Goal: Navigation & Orientation: Understand site structure

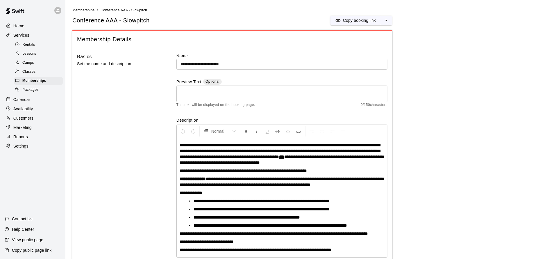
scroll to position [288, 0]
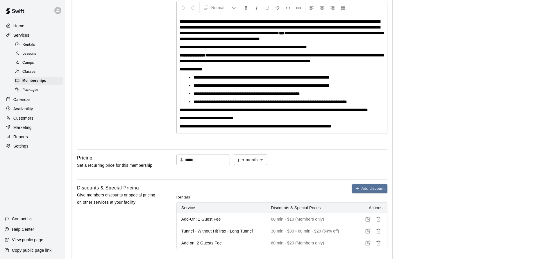
scroll to position [288, 0]
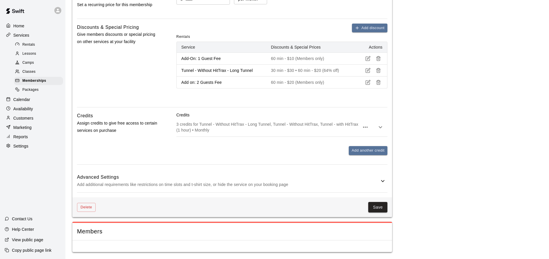
click at [33, 115] on p "Customers" at bounding box center [23, 118] width 20 height 6
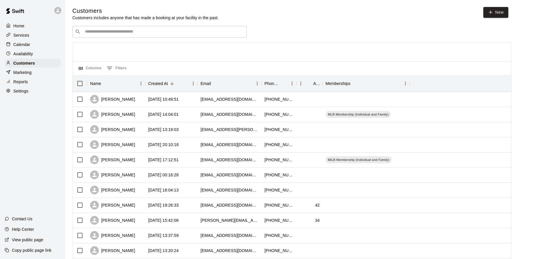
click at [30, 45] on p "Calendar" at bounding box center [21, 45] width 17 height 6
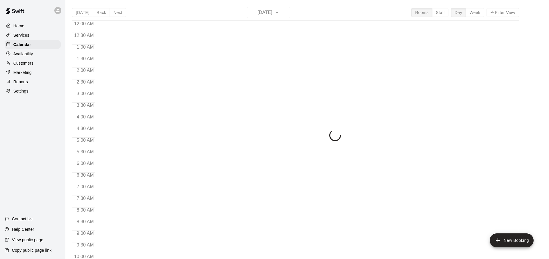
scroll to position [231, 0]
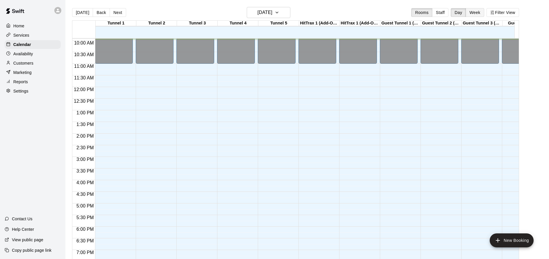
click at [481, 15] on button "Week" at bounding box center [475, 12] width 18 height 9
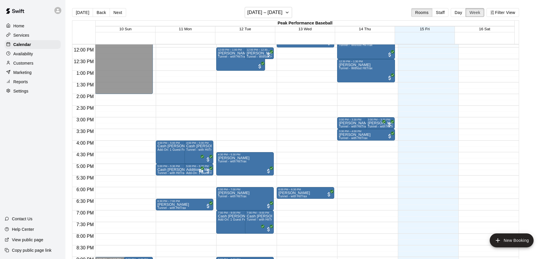
scroll to position [277, 0]
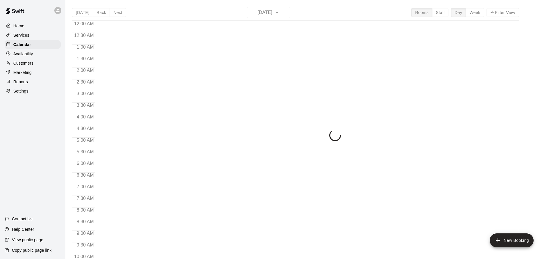
scroll to position [235, 0]
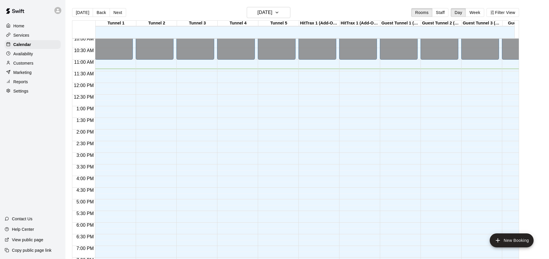
click at [24, 74] on p "Marketing" at bounding box center [22, 72] width 18 height 6
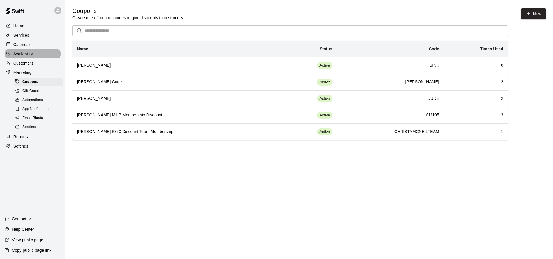
click at [30, 51] on p "Availability" at bounding box center [23, 54] width 20 height 6
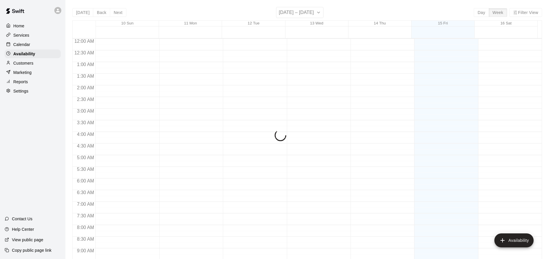
scroll to position [265, 0]
click at [31, 45] on div "Calendar" at bounding box center [33, 44] width 56 height 9
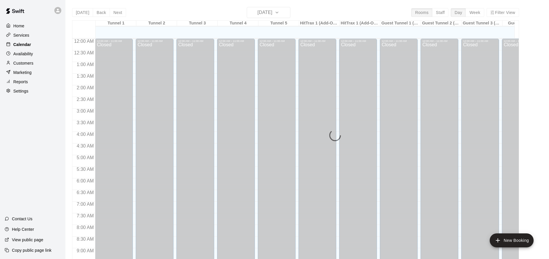
scroll to position [265, 0]
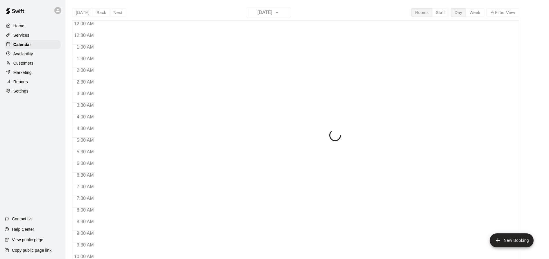
scroll to position [265, 0]
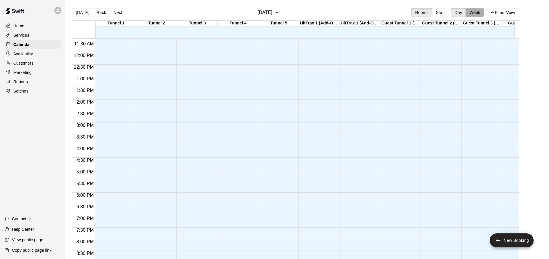
click at [481, 13] on button "Week" at bounding box center [475, 12] width 18 height 9
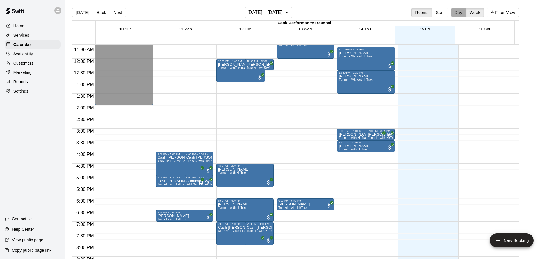
click at [465, 14] on button "Day" at bounding box center [458, 12] width 15 height 9
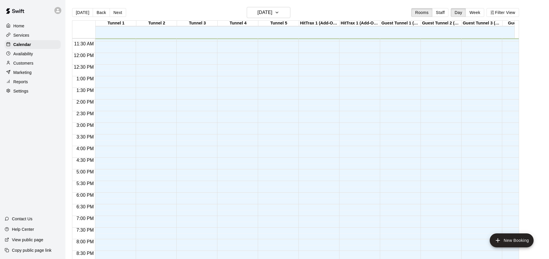
click at [25, 69] on p "Marketing" at bounding box center [22, 72] width 18 height 6
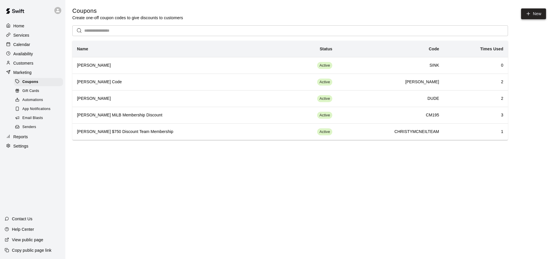
click at [538, 13] on button "New" at bounding box center [534, 13] width 25 height 11
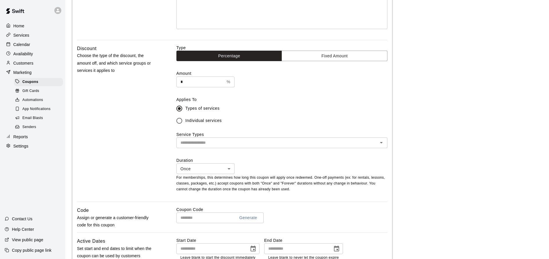
scroll to position [141, 0]
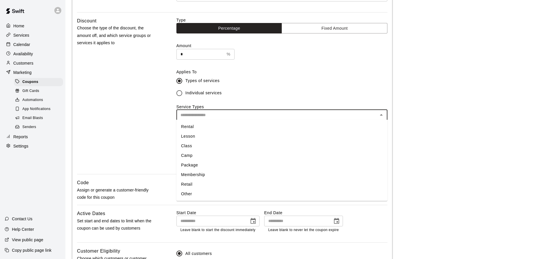
click at [253, 117] on input "text" at bounding box center [277, 114] width 198 height 7
click at [221, 129] on li "Rental" at bounding box center [281, 127] width 211 height 10
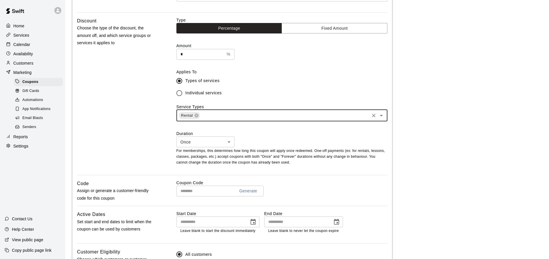
click at [203, 93] on span "Individual services" at bounding box center [203, 93] width 36 height 6
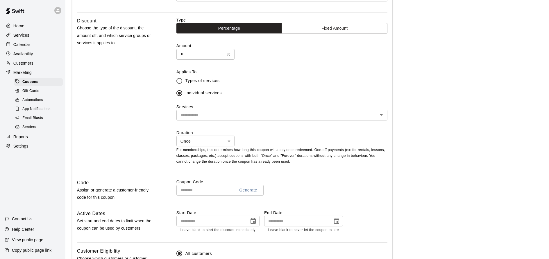
click at [223, 115] on input "text" at bounding box center [277, 114] width 198 height 7
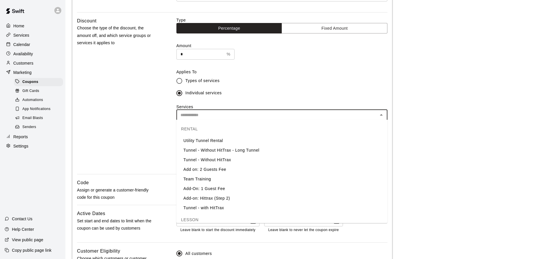
click at [231, 148] on li "Tunnel - Without HitTrax - Long Tunnel" at bounding box center [281, 150] width 211 height 10
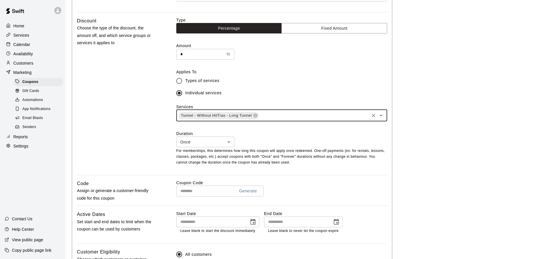
click at [223, 143] on body "Home Services Calendar Availability Customers Marketing Coupons Gift Cards Auto…" at bounding box center [276, 112] width 553 height 506
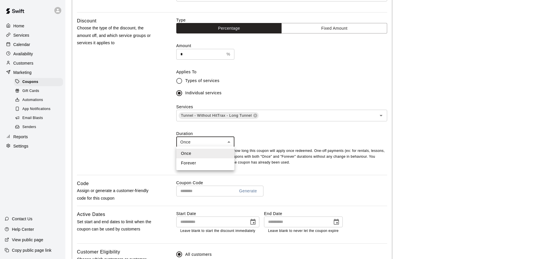
click at [211, 162] on li "Forever" at bounding box center [205, 163] width 58 height 10
type input "*******"
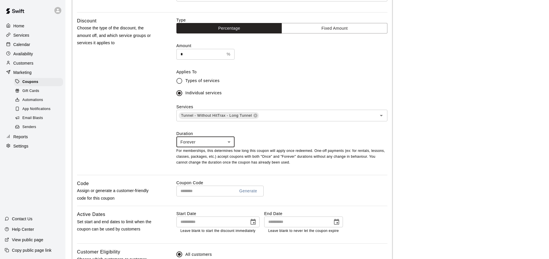
click at [284, 142] on div "Forever ******* ​" at bounding box center [281, 141] width 211 height 11
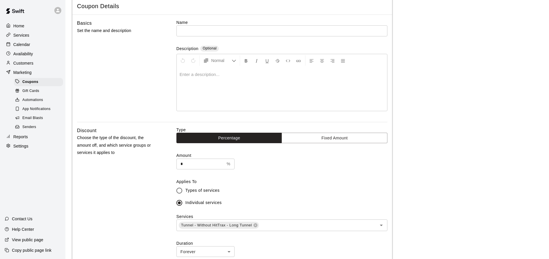
scroll to position [0, 0]
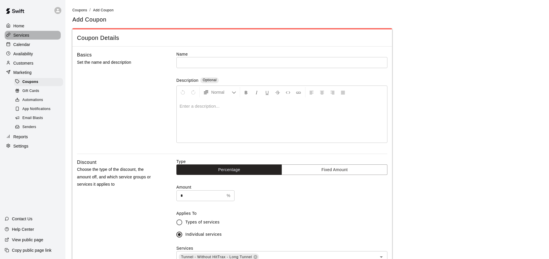
click at [37, 35] on div "Services" at bounding box center [33, 35] width 56 height 9
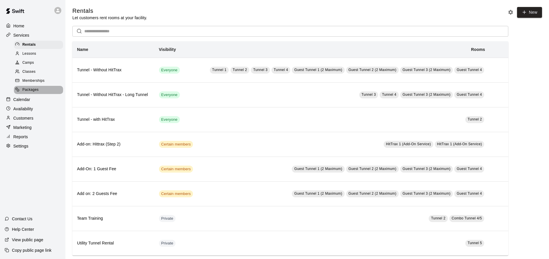
click at [47, 90] on div "Packages" at bounding box center [38, 90] width 49 height 8
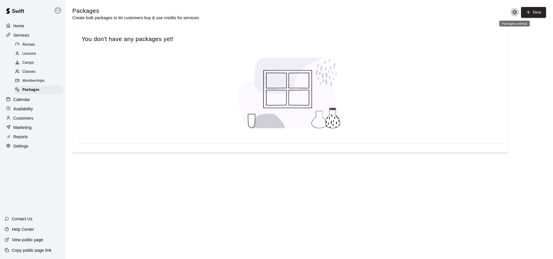
click at [518, 14] on icon "Packages settings" at bounding box center [515, 12] width 6 height 6
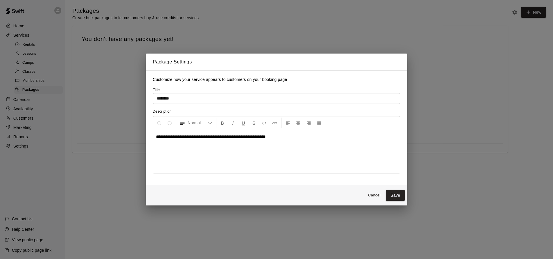
click at [518, 42] on div "**********" at bounding box center [276, 129] width 553 height 259
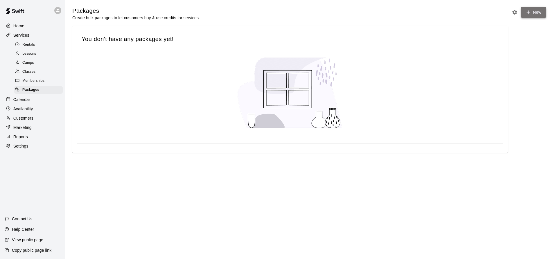
click at [538, 17] on link "New" at bounding box center [534, 12] width 25 height 11
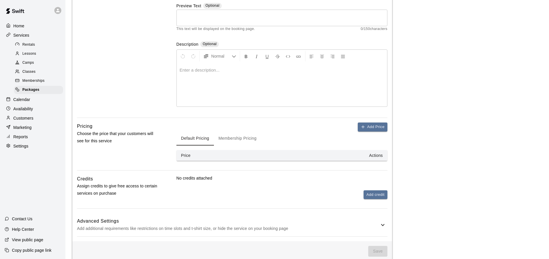
scroll to position [82, 0]
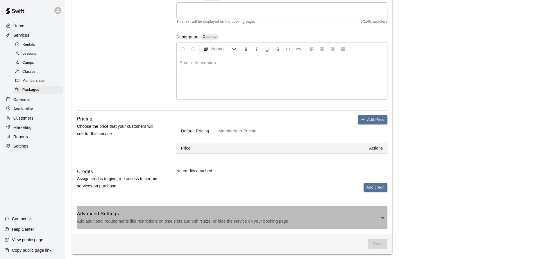
click at [381, 217] on icon at bounding box center [382, 217] width 7 height 7
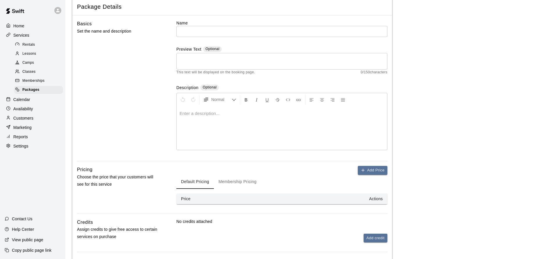
scroll to position [21, 0]
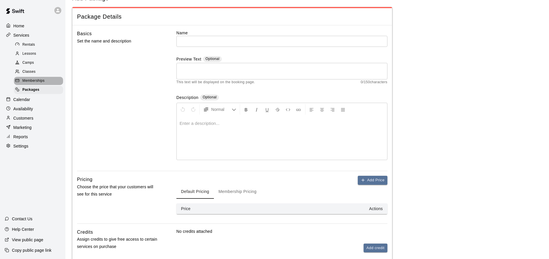
click at [38, 78] on span "Memberships" at bounding box center [33, 81] width 22 height 6
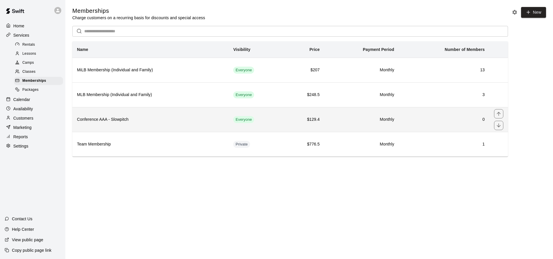
click at [193, 124] on th "Conference AAA - Slowpitch" at bounding box center [150, 119] width 156 height 25
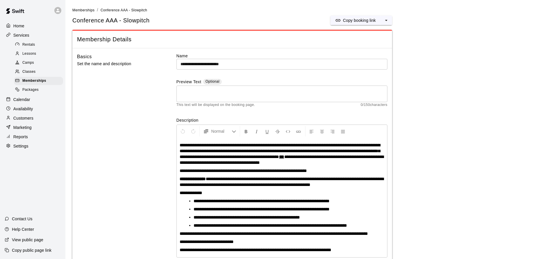
click at [23, 28] on p "Home" at bounding box center [18, 26] width 11 height 6
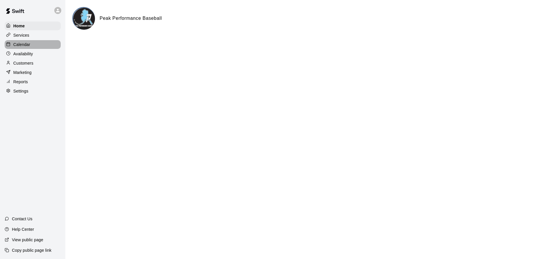
click at [24, 45] on p "Calendar" at bounding box center [21, 45] width 17 height 6
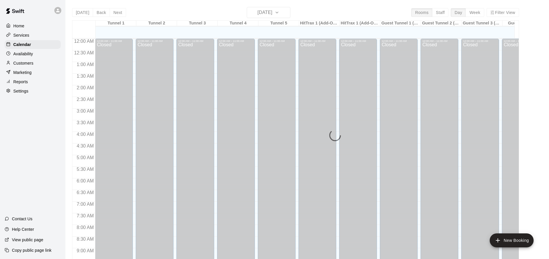
scroll to position [267, 0]
